Goal: Task Accomplishment & Management: Manage account settings

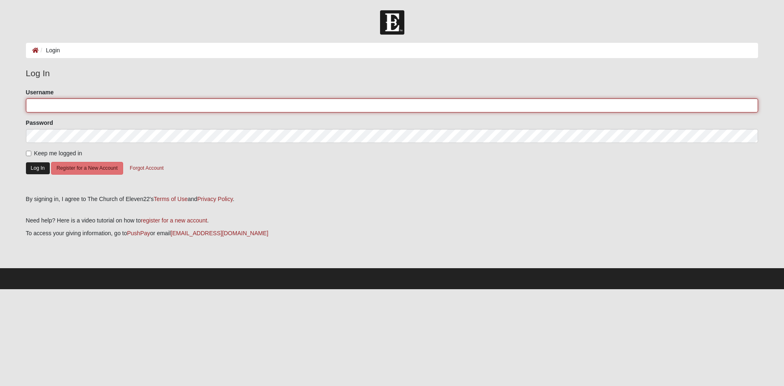
type input "jace4567"
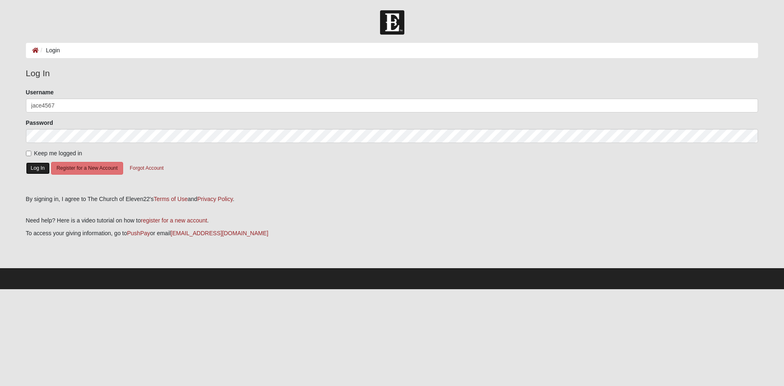
click at [40, 169] on button "Log In" at bounding box center [38, 168] width 24 height 12
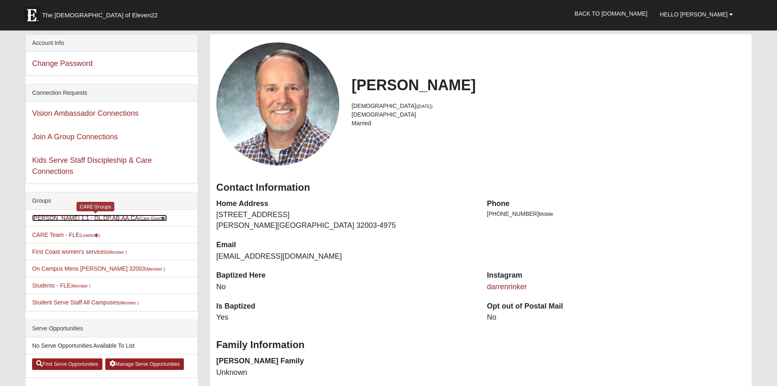
click at [88, 216] on link "Darren Rinker 1:1 - DL,DP,AB,AA,CA (Care Giver )" at bounding box center [99, 217] width 135 height 7
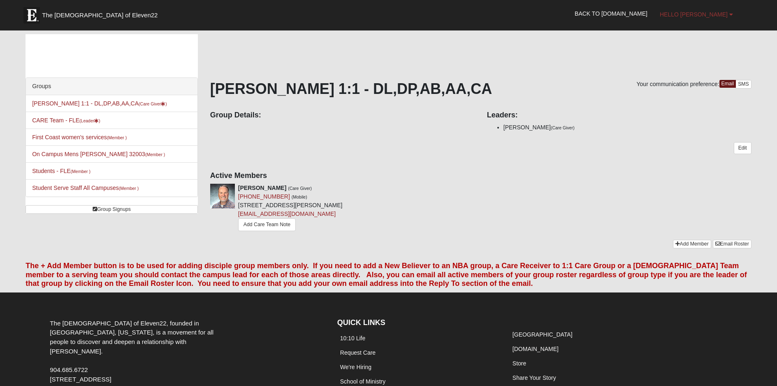
click at [718, 12] on span "Hello [PERSON_NAME]" at bounding box center [694, 14] width 68 height 7
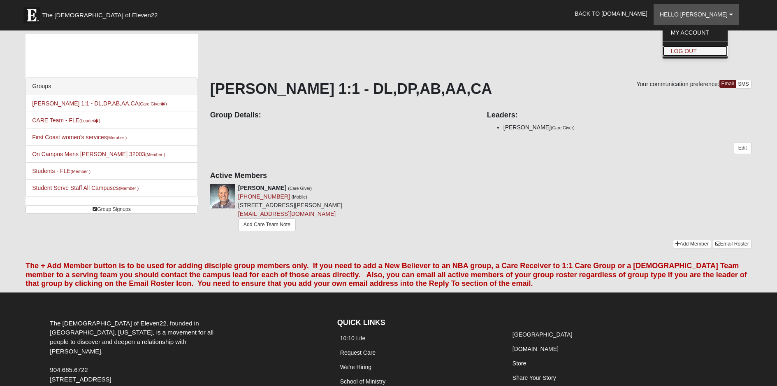
click at [701, 50] on link "Log Out" at bounding box center [695, 51] width 65 height 11
